Goal: Book appointment/travel/reservation

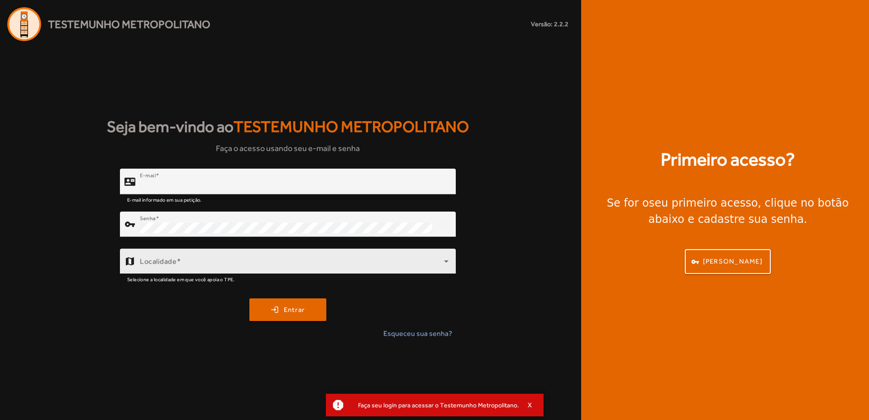
type input "**********"
click at [229, 254] on div "Localidade" at bounding box center [294, 261] width 309 height 25
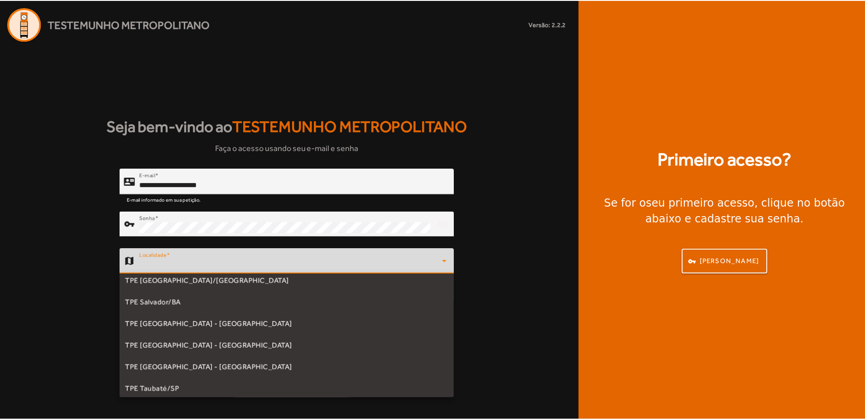
scroll to position [204, 0]
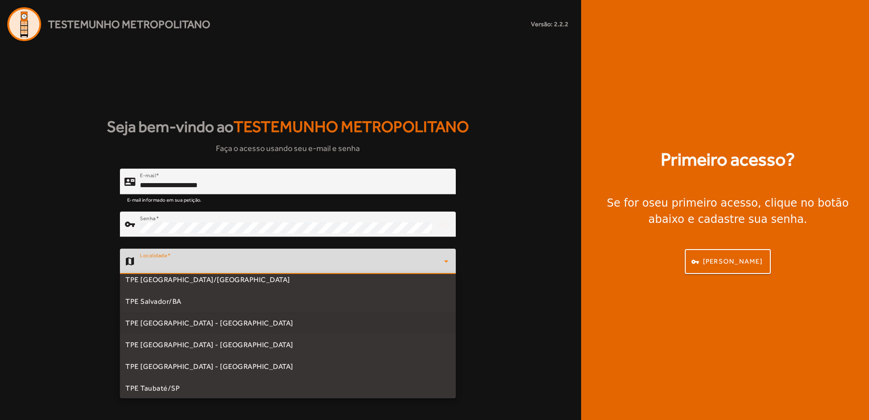
click at [175, 321] on span "TPE [GEOGRAPHIC_DATA] - [GEOGRAPHIC_DATA]" at bounding box center [209, 323] width 168 height 11
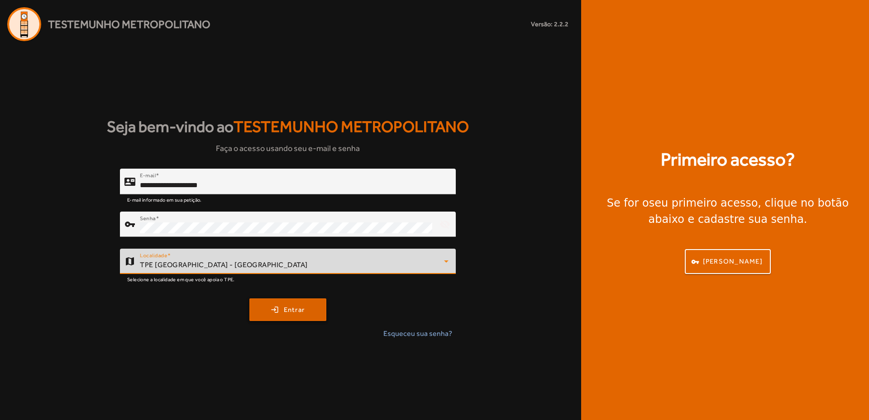
click at [262, 315] on span "submit" at bounding box center [287, 310] width 75 height 22
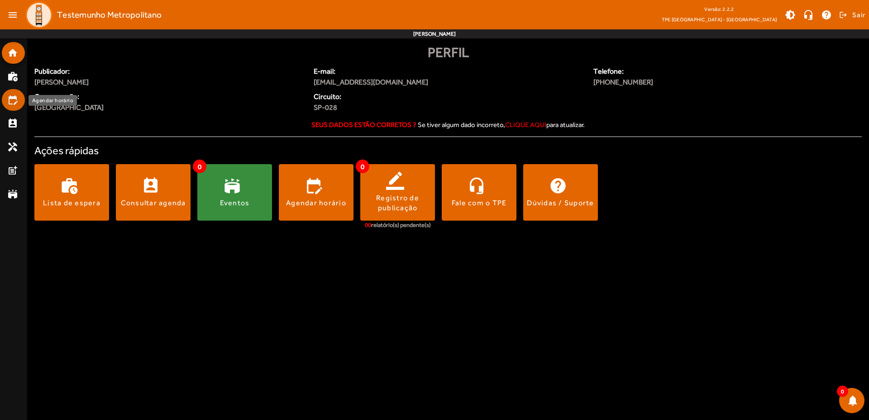
click at [13, 100] on mat-icon "edit_calendar" at bounding box center [12, 100] width 11 height 11
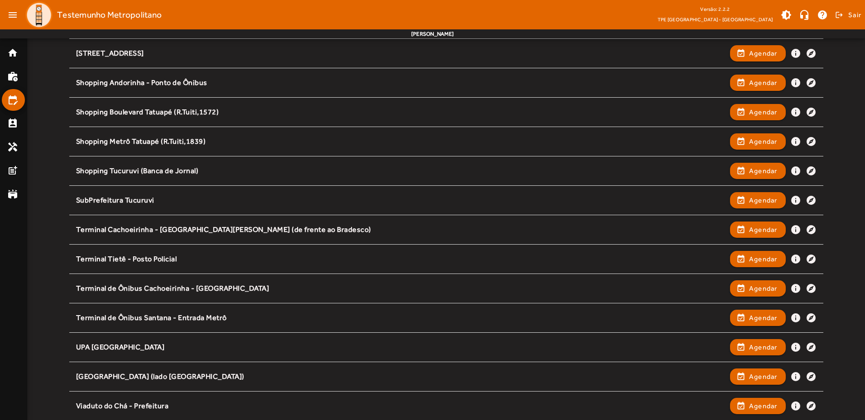
scroll to position [1041, 0]
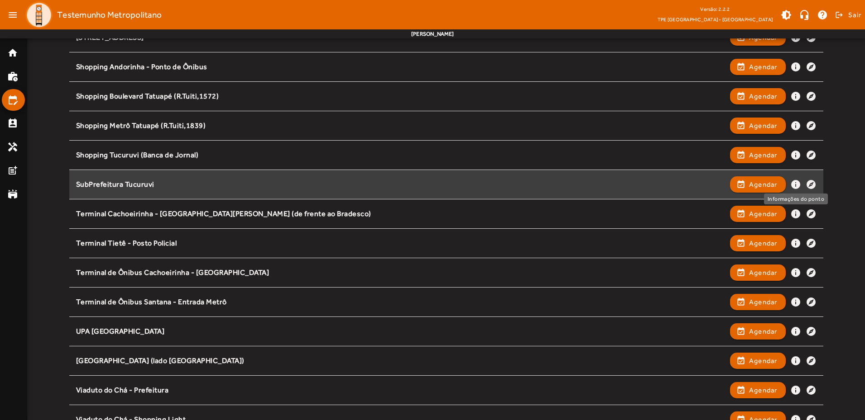
click at [794, 184] on mat-icon "info" at bounding box center [795, 184] width 11 height 11
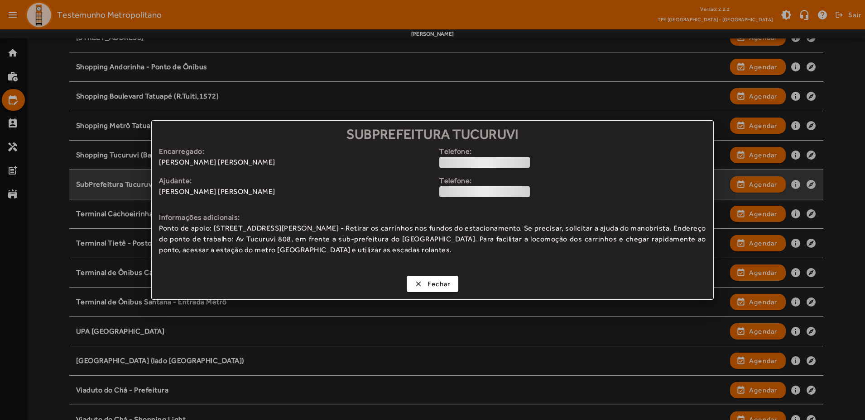
scroll to position [0, 0]
click at [519, 163] on div "loading" at bounding box center [484, 162] width 91 height 11
click at [480, 161] on div "loading" at bounding box center [484, 162] width 91 height 11
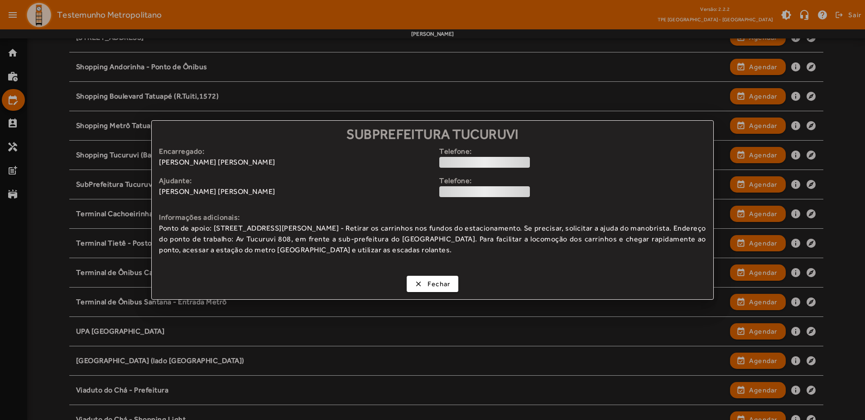
click at [480, 161] on div "loading" at bounding box center [484, 162] width 91 height 11
click at [447, 162] on div "loading" at bounding box center [484, 162] width 91 height 11
click at [459, 193] on div "loading" at bounding box center [484, 191] width 91 height 11
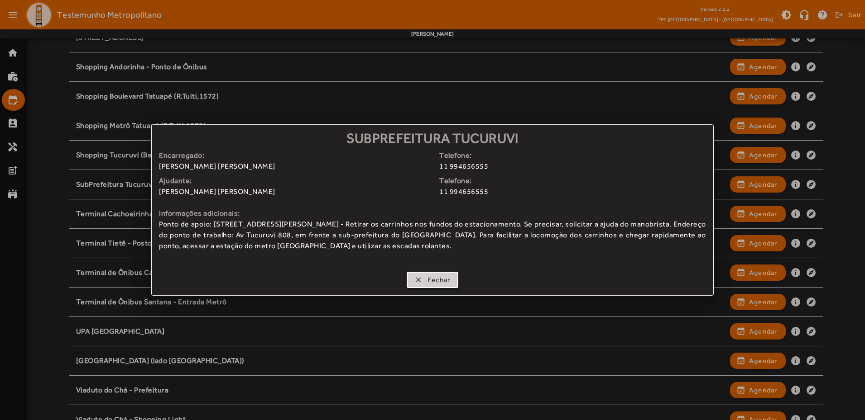
click at [444, 276] on span "Fechar" at bounding box center [438, 280] width 23 height 10
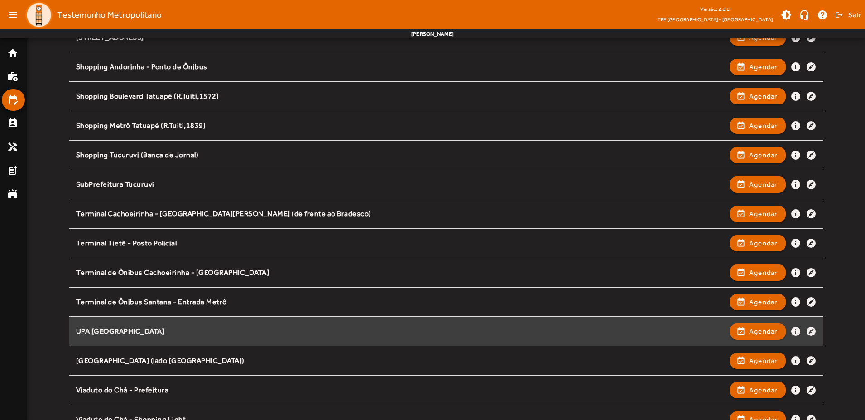
click at [190, 325] on div "UPA Jaçanã event_available Agendar info explore" at bounding box center [446, 332] width 740 height 20
click at [798, 329] on mat-icon "info" at bounding box center [795, 331] width 11 height 11
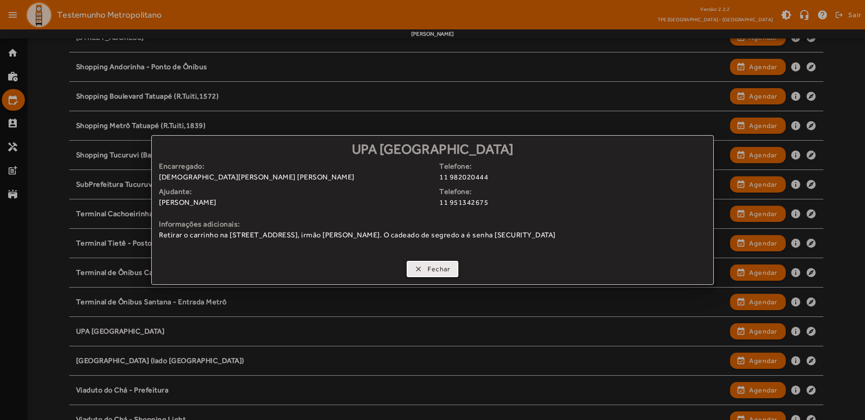
click at [444, 270] on span "Fechar" at bounding box center [438, 269] width 23 height 10
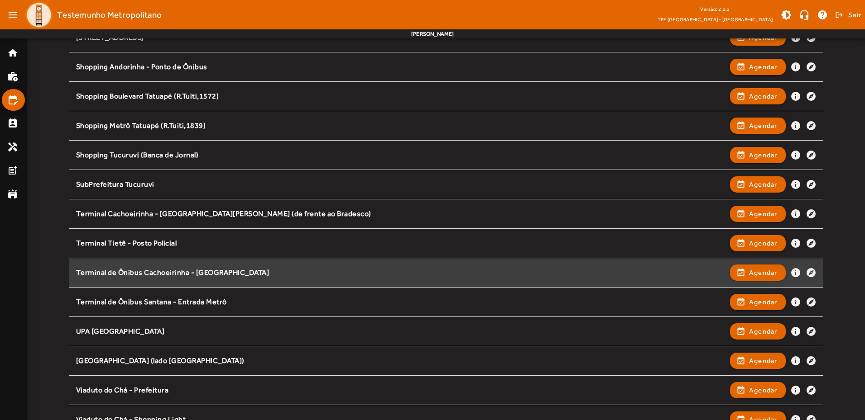
scroll to position [1041, 0]
